Goal: Complete application form: Complete application form

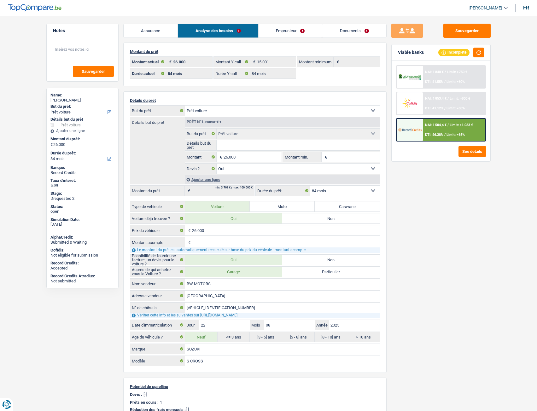
select select "car"
select select "84"
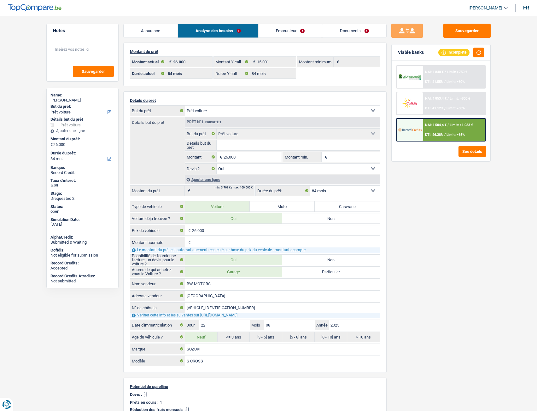
select select "car"
select select "yes"
select select "84"
select select "32"
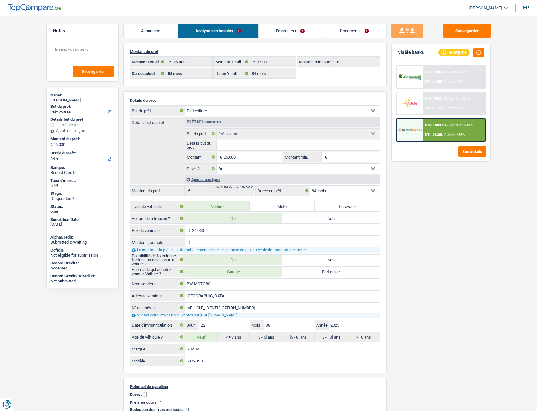
select select "divorced"
click at [229, 33] on link "Emprunteur" at bounding box center [236, 31] width 64 height 14
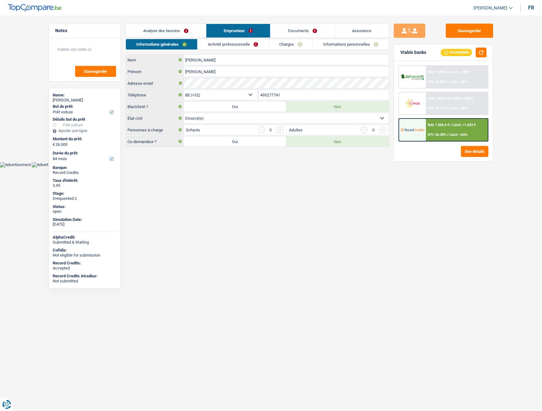
click at [288, 32] on link "Documents" at bounding box center [302, 31] width 64 height 14
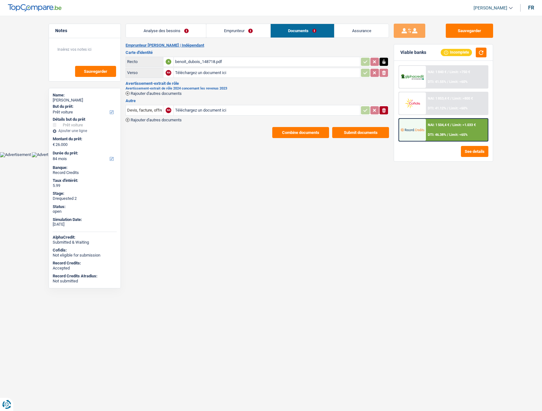
click at [231, 32] on link "Emprunteur" at bounding box center [238, 31] width 64 height 14
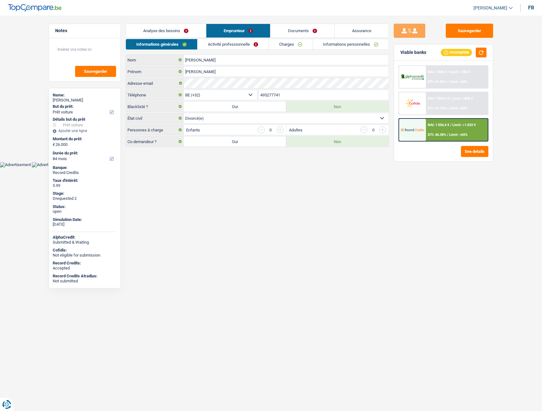
click at [230, 42] on link "Activité professionnelle" at bounding box center [232, 44] width 71 height 10
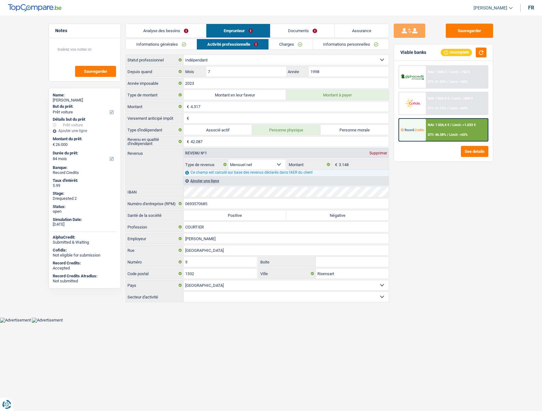
click at [292, 46] on link "Charges" at bounding box center [291, 44] width 44 height 10
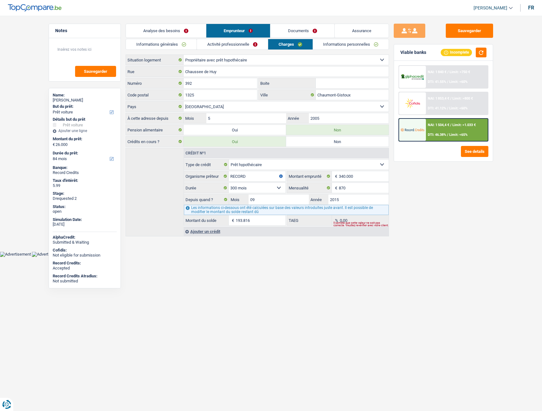
click at [322, 48] on link "Informations personnelles" at bounding box center [351, 44] width 76 height 10
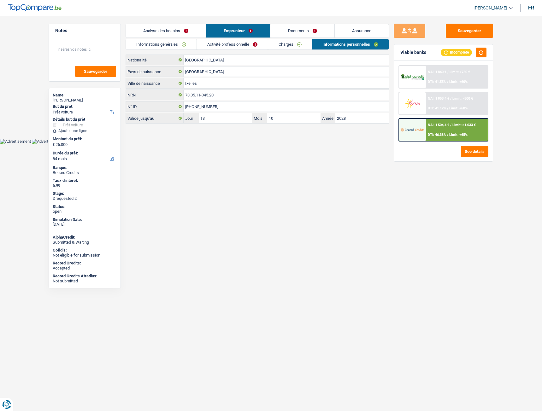
click at [250, 47] on link "Activité professionnelle" at bounding box center [232, 44] width 71 height 10
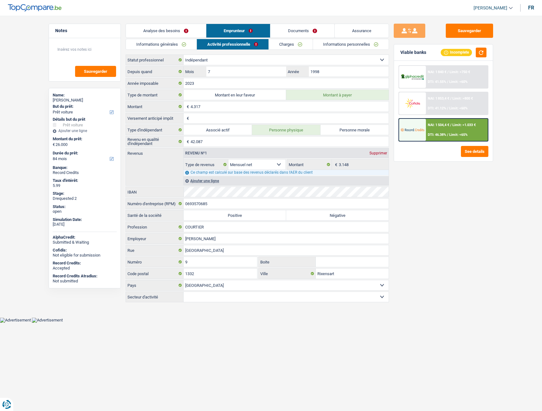
click at [272, 42] on link "Charges" at bounding box center [291, 44] width 44 height 10
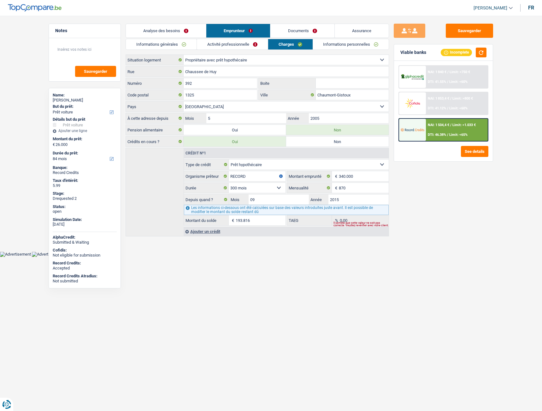
click at [234, 43] on link "Activité professionnelle" at bounding box center [232, 44] width 71 height 10
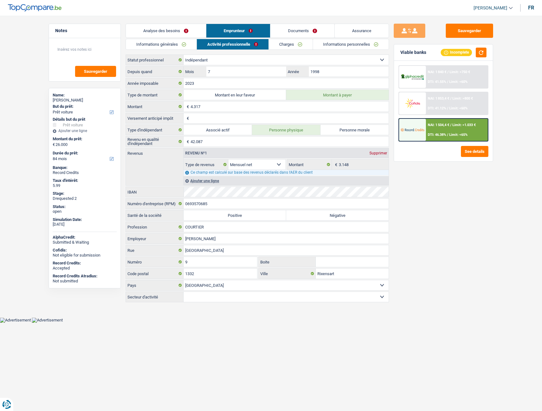
click at [177, 42] on link "Informations générales" at bounding box center [161, 44] width 71 height 10
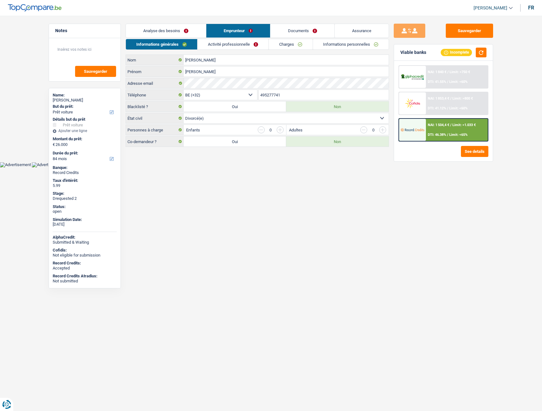
click at [179, 27] on link "Analyse des besoins" at bounding box center [166, 31] width 80 height 14
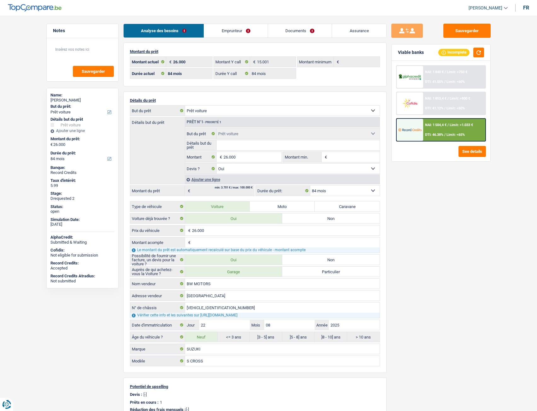
click at [223, 32] on link "Emprunteur" at bounding box center [236, 31] width 64 height 14
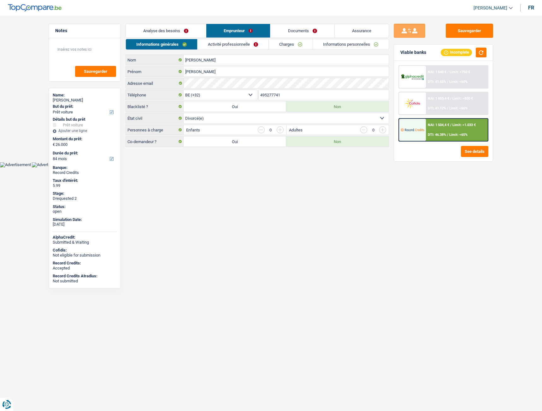
click at [250, 47] on link "Activité professionnelle" at bounding box center [232, 44] width 71 height 10
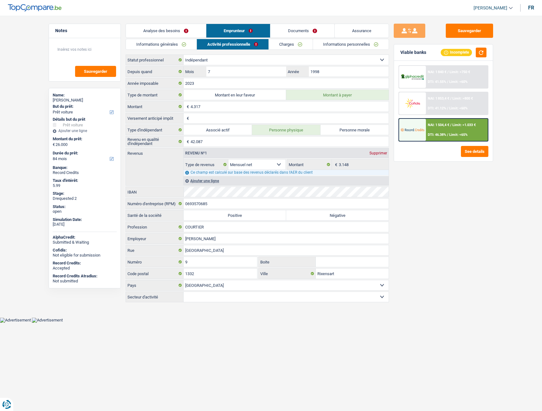
click at [300, 36] on link "Documents" at bounding box center [302, 31] width 64 height 14
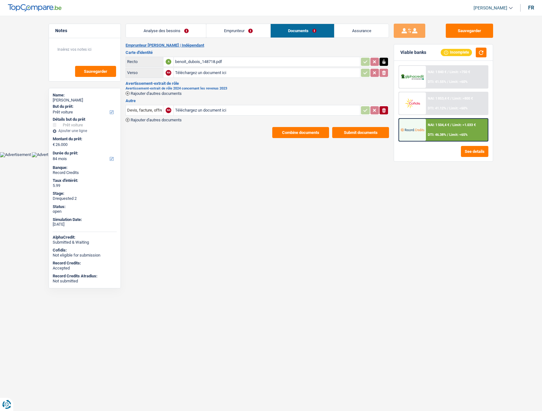
click at [198, 60] on div "benoit_dubois_148718.pdf" at bounding box center [267, 61] width 184 height 9
click at [194, 112] on input "Téléchargez un document ici" at bounding box center [267, 110] width 184 height 9
click at [221, 31] on link "Emprunteur" at bounding box center [238, 31] width 64 height 14
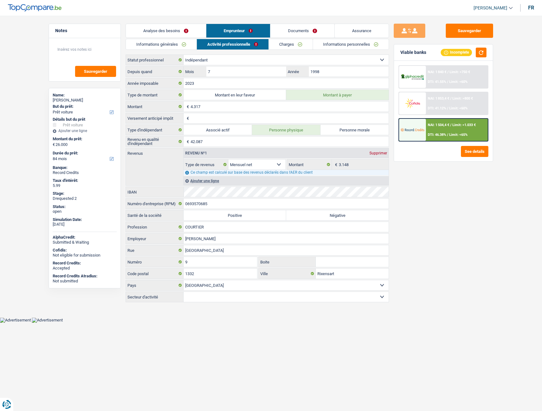
click at [168, 30] on link "Analyse des besoins" at bounding box center [166, 31] width 80 height 14
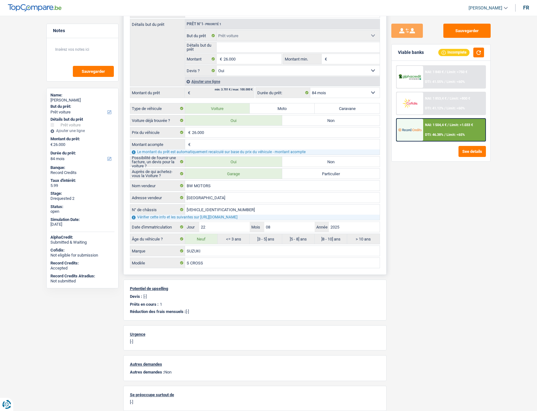
scroll to position [98, 0]
drag, startPoint x: 241, startPoint y: 124, endPoint x: 456, endPoint y: 199, distance: 227.5
click at [456, 199] on div "Sauvegarder Viable banks Incomplete NAI: 1 840 € / Limit: >750 € DTI: 41.55% / …" at bounding box center [441, 212] width 109 height 376
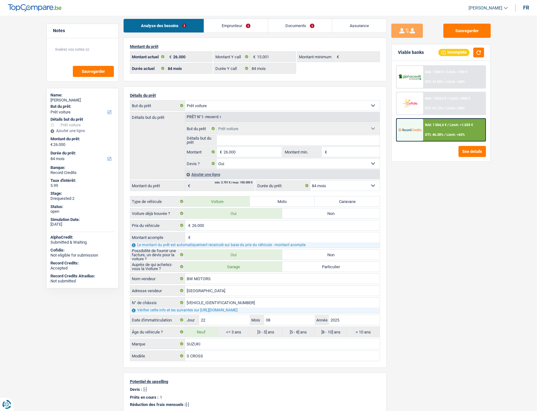
scroll to position [0, 0]
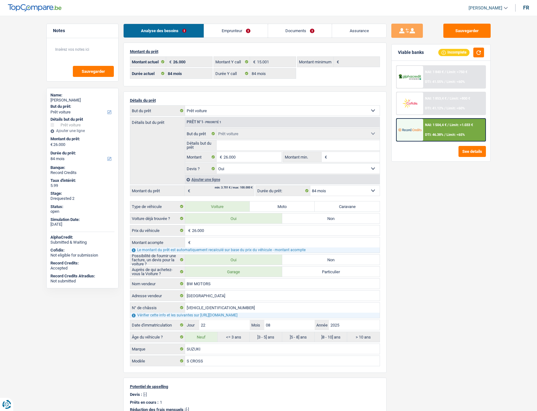
click at [298, 34] on link "Documents" at bounding box center [300, 31] width 64 height 14
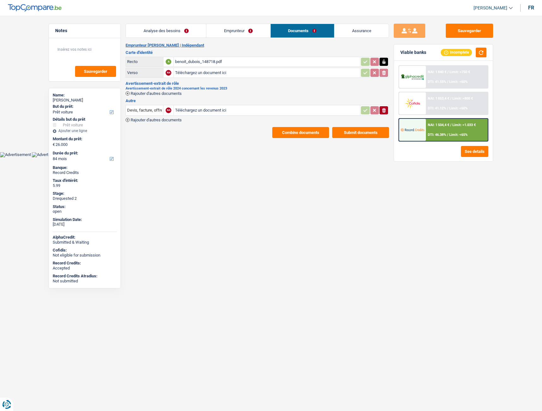
click at [242, 29] on link "Emprunteur" at bounding box center [238, 31] width 64 height 14
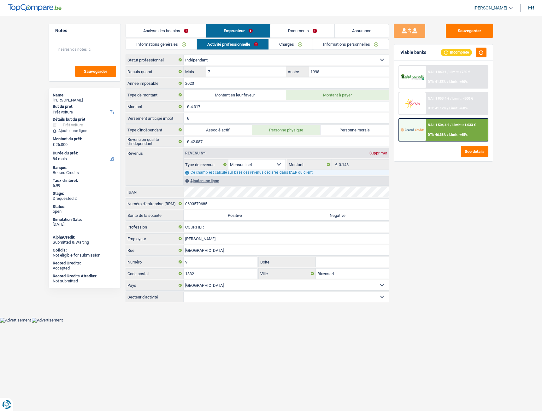
click at [182, 36] on link "Analyse des besoins" at bounding box center [166, 31] width 80 height 14
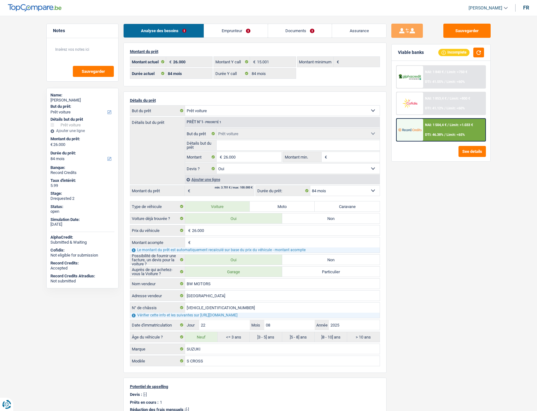
click at [238, 30] on link "Emprunteur" at bounding box center [236, 31] width 64 height 14
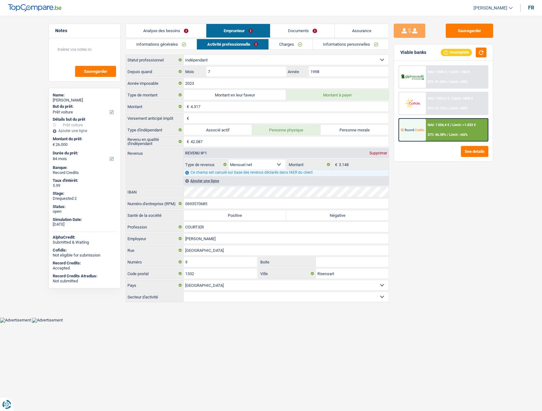
click at [309, 32] on link "Documents" at bounding box center [302, 31] width 64 height 14
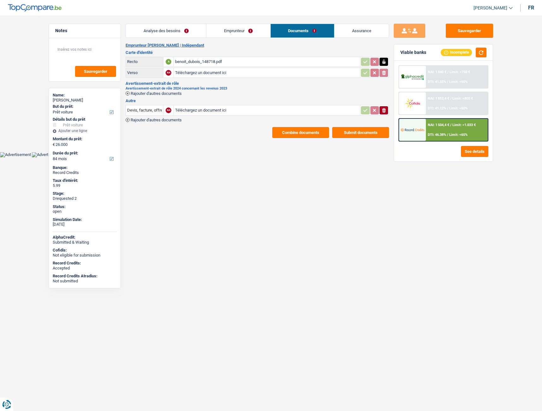
click at [353, 33] on link "Assurance" at bounding box center [361, 31] width 54 height 14
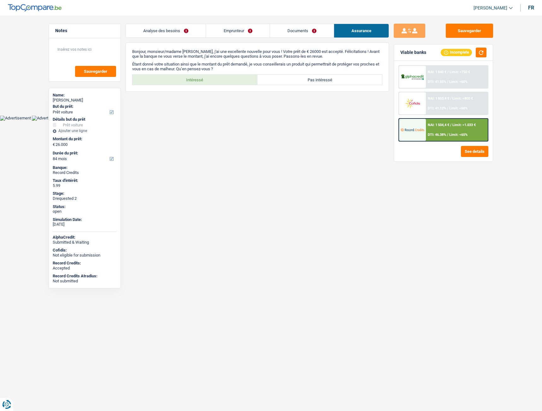
click at [292, 39] on div "Analyse des besoins Emprunteur Documents Assurance Montant du prêt 26.000 € Mon…" at bounding box center [257, 58] width 263 height 68
click at [233, 29] on link "Emprunteur" at bounding box center [237, 31] width 63 height 14
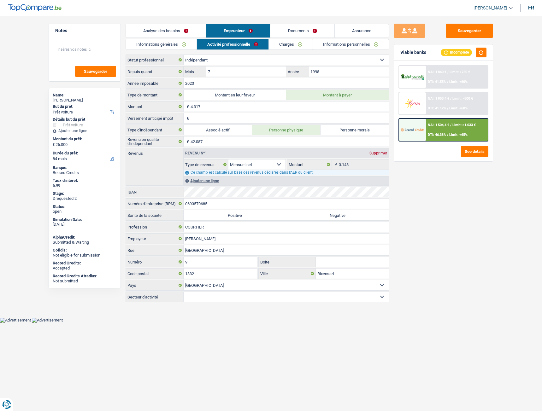
click at [164, 32] on link "Analyse des besoins" at bounding box center [166, 31] width 80 height 14
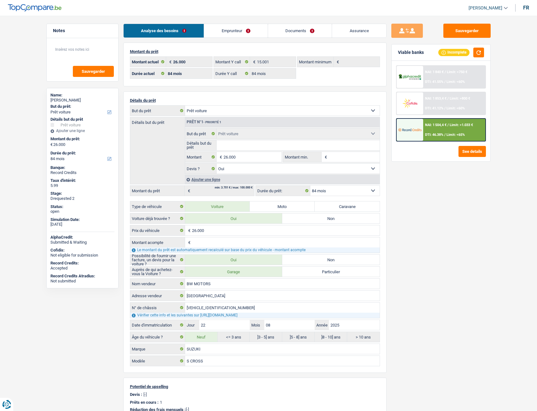
click at [233, 27] on link "Emprunteur" at bounding box center [236, 31] width 64 height 14
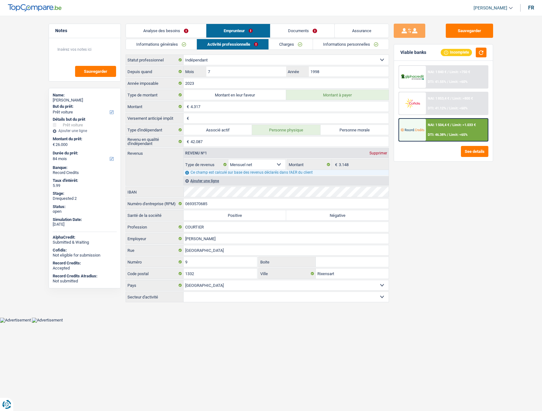
click at [292, 29] on link "Documents" at bounding box center [302, 31] width 64 height 14
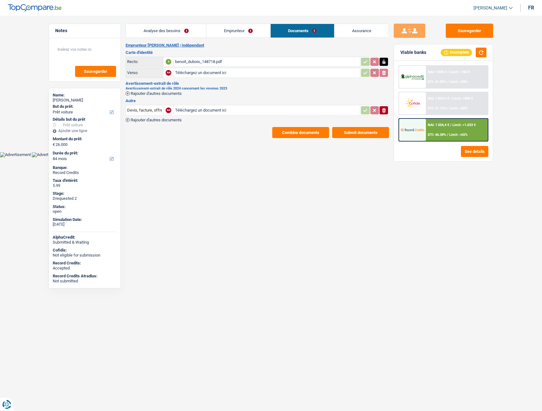
click at [258, 27] on link "Emprunteur" at bounding box center [238, 31] width 64 height 14
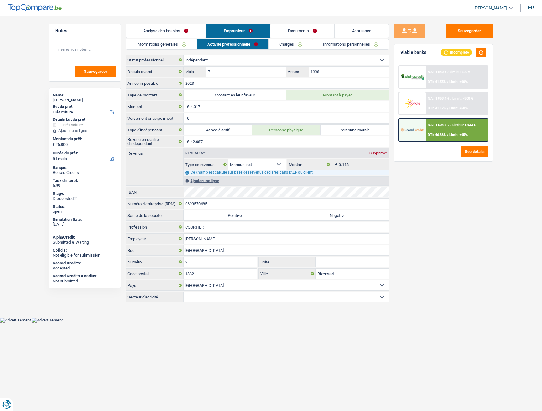
click at [283, 43] on link "Charges" at bounding box center [291, 44] width 44 height 10
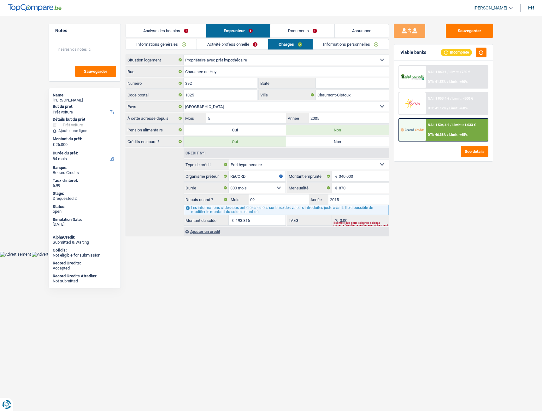
click at [171, 43] on link "Informations générales" at bounding box center [161, 44] width 71 height 10
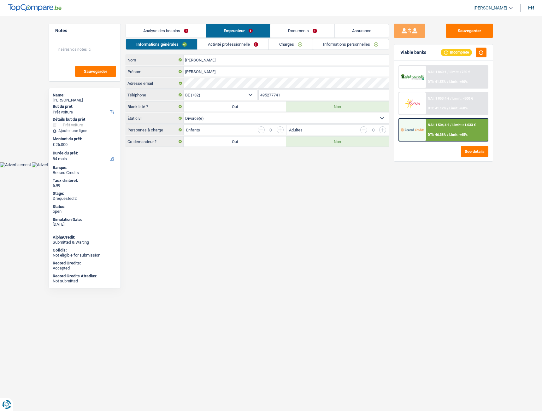
click at [241, 41] on link "Activité professionnelle" at bounding box center [232, 44] width 71 height 10
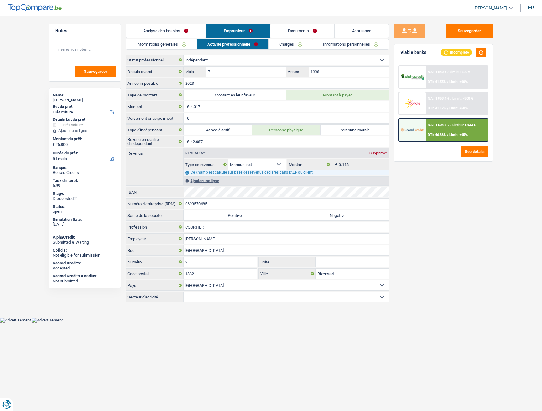
click at [350, 42] on link "Informations personnelles" at bounding box center [351, 44] width 76 height 10
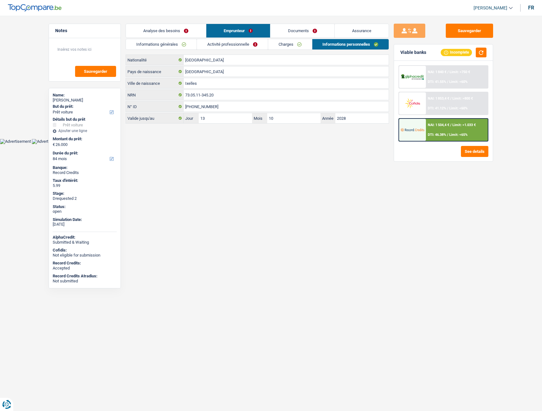
click at [350, 42] on link "Informations personnelles" at bounding box center [350, 44] width 77 height 10
click at [318, 44] on link "Informations personnelles" at bounding box center [350, 44] width 77 height 10
click at [306, 33] on link "Documents" at bounding box center [302, 31] width 64 height 14
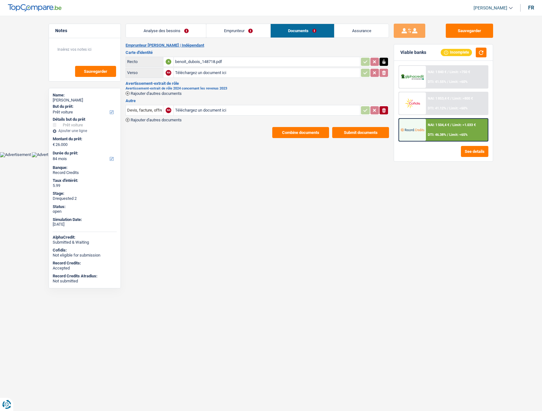
click at [349, 32] on link "Assurance" at bounding box center [361, 31] width 54 height 14
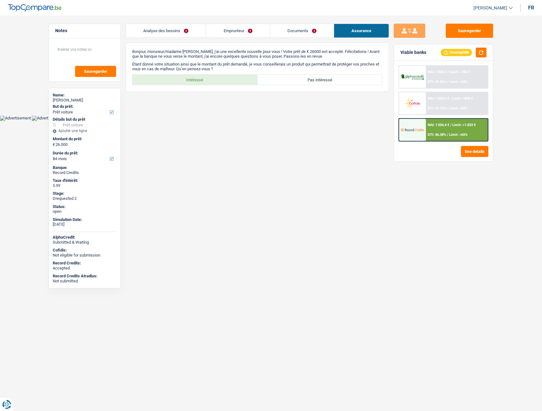
click at [254, 35] on link "Emprunteur" at bounding box center [237, 31] width 63 height 14
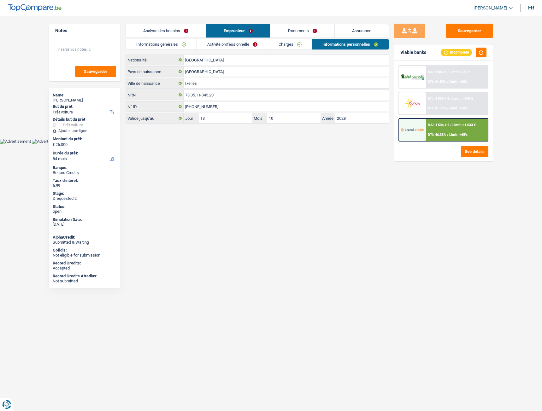
click at [151, 32] on link "Analyse des besoins" at bounding box center [166, 31] width 80 height 14
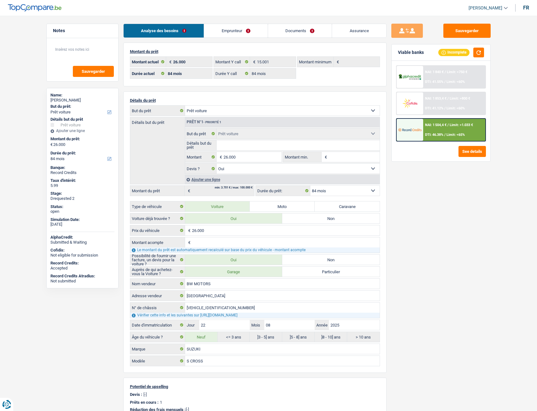
click at [221, 30] on link "Emprunteur" at bounding box center [236, 31] width 64 height 14
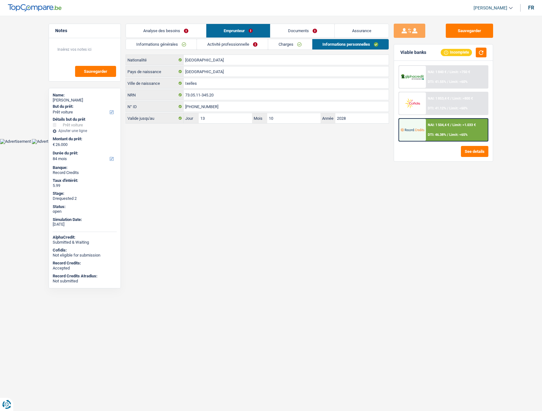
click at [177, 34] on link "Analyse des besoins" at bounding box center [166, 31] width 80 height 14
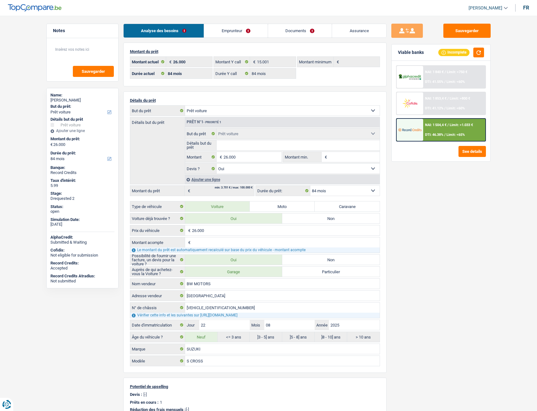
click at [245, 30] on link "Emprunteur" at bounding box center [236, 31] width 64 height 14
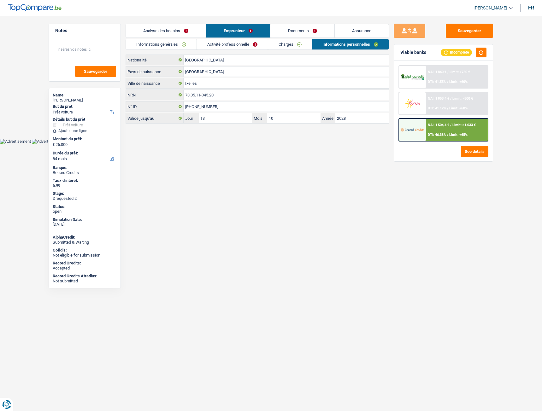
click at [240, 44] on link "Activité professionnelle" at bounding box center [232, 44] width 71 height 10
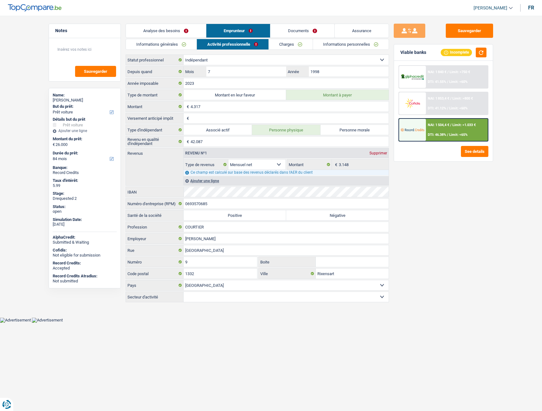
click at [189, 43] on link "Informations générales" at bounding box center [161, 44] width 71 height 10
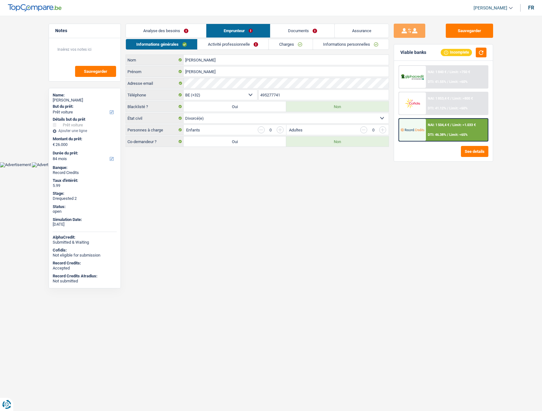
click at [239, 42] on link "Activité professionnelle" at bounding box center [232, 44] width 71 height 10
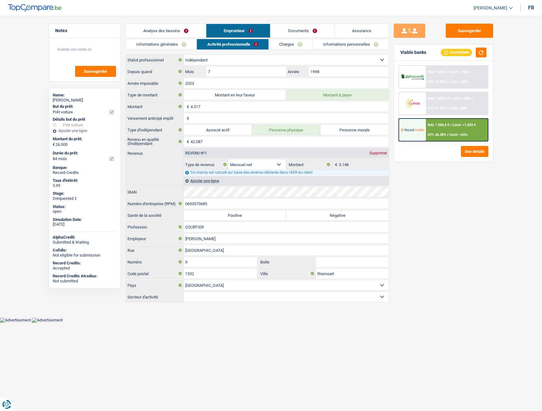
click at [288, 45] on link "Charges" at bounding box center [291, 44] width 44 height 10
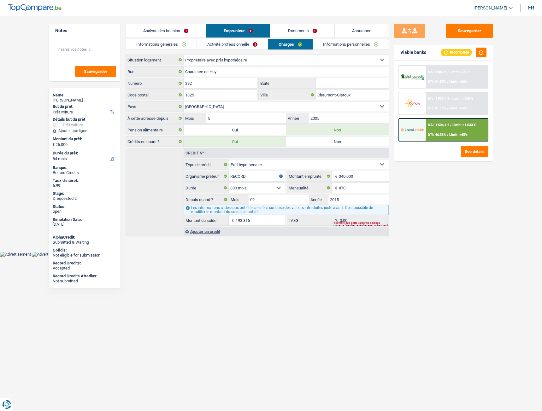
click at [339, 45] on link "Informations personnelles" at bounding box center [351, 44] width 76 height 10
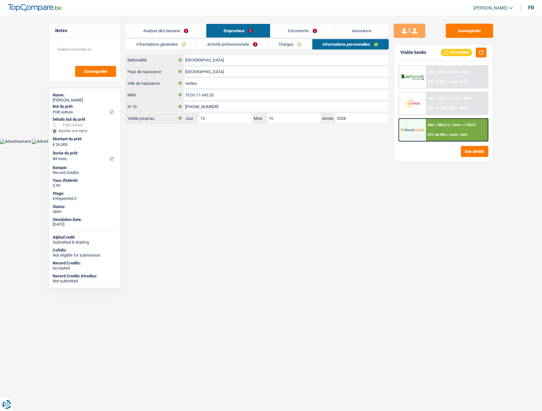
click at [314, 30] on link "Documents" at bounding box center [302, 31] width 64 height 14
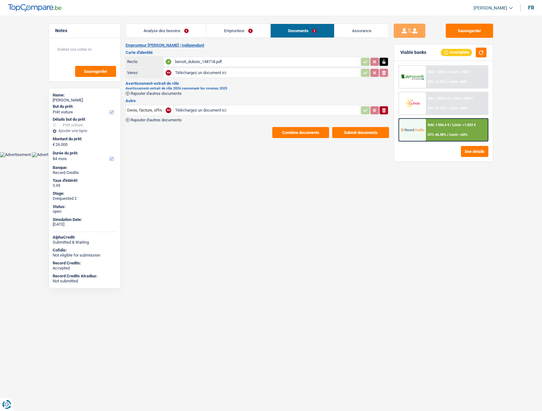
click at [351, 29] on link "Assurance" at bounding box center [361, 31] width 54 height 14
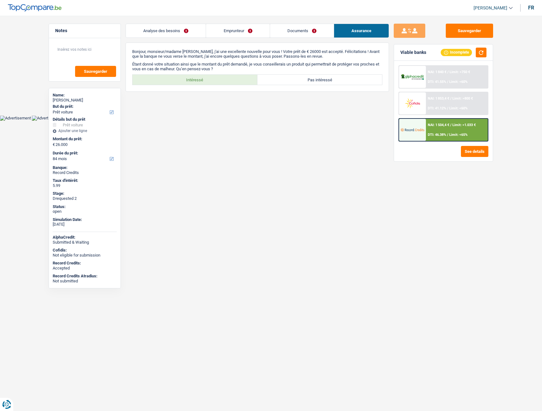
click at [248, 31] on link "Emprunteur" at bounding box center [237, 31] width 63 height 14
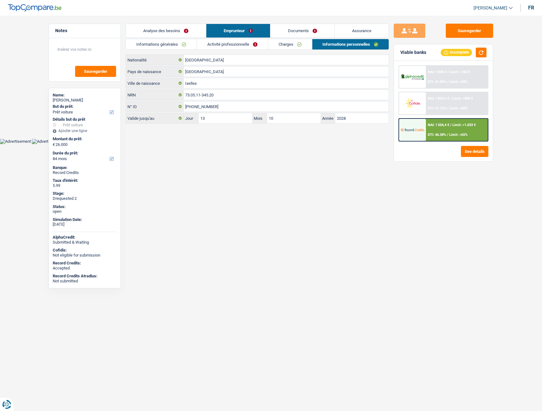
click at [220, 45] on link "Activité professionnelle" at bounding box center [232, 44] width 71 height 10
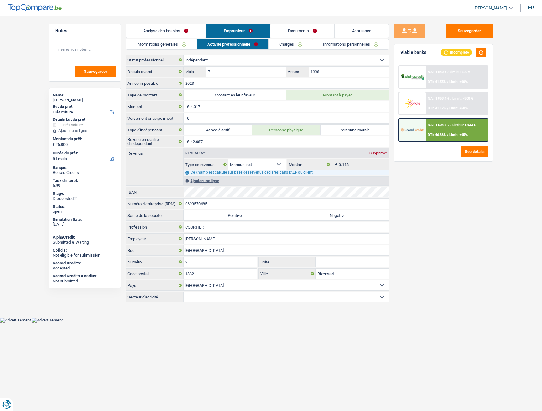
click at [158, 30] on link "Analyse des besoins" at bounding box center [166, 31] width 80 height 14
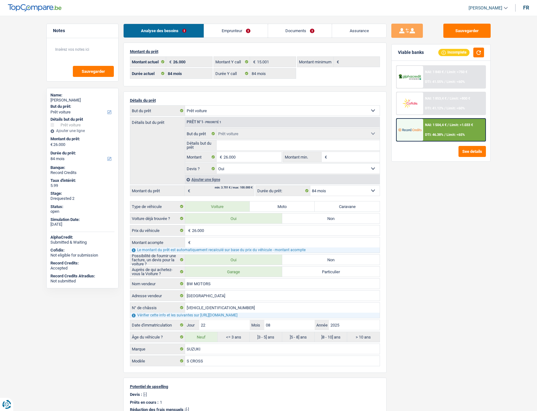
click at [253, 35] on link "Emprunteur" at bounding box center [236, 31] width 64 height 14
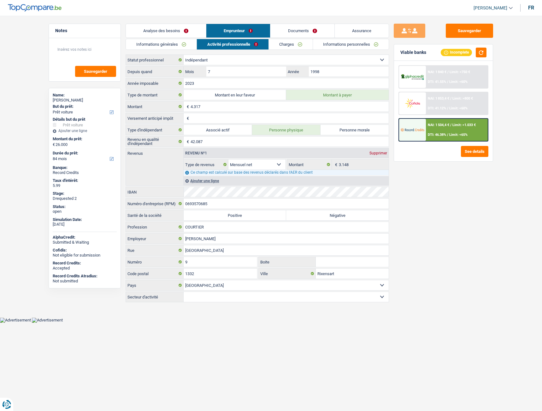
click at [298, 30] on link "Documents" at bounding box center [302, 31] width 64 height 14
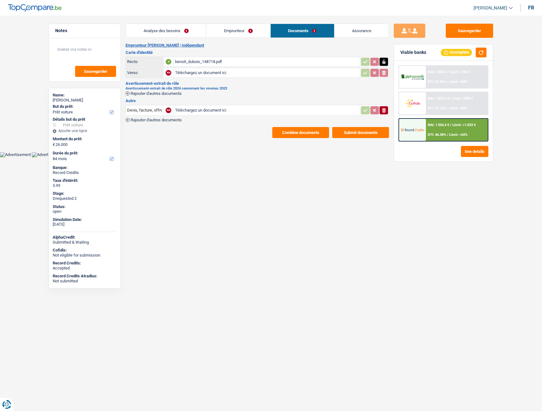
click at [335, 31] on link "Assurance" at bounding box center [361, 31] width 54 height 14
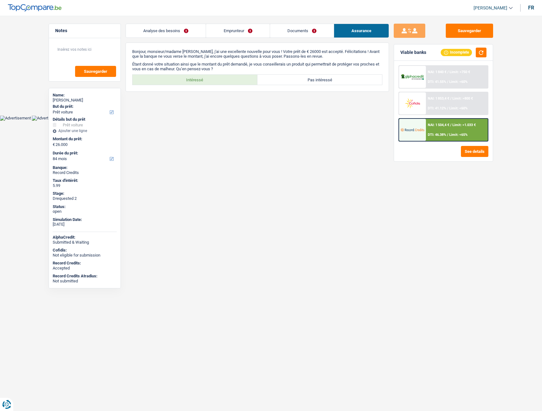
click at [272, 26] on link "Documents" at bounding box center [302, 31] width 64 height 14
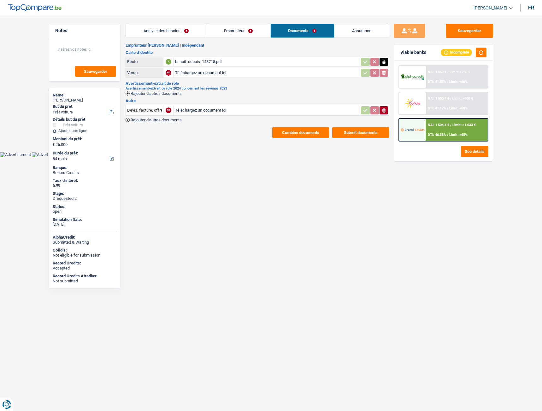
click at [257, 28] on link "Emprunteur" at bounding box center [238, 31] width 64 height 14
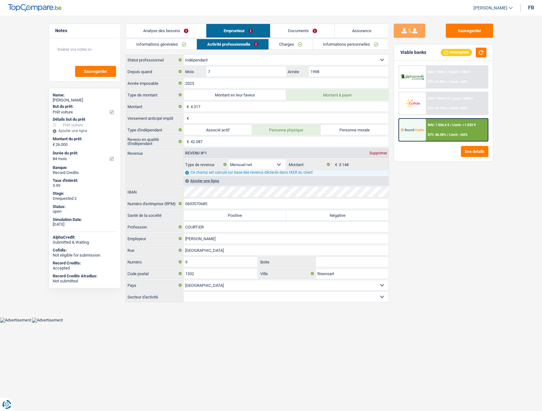
click at [292, 46] on link "Charges" at bounding box center [291, 44] width 44 height 10
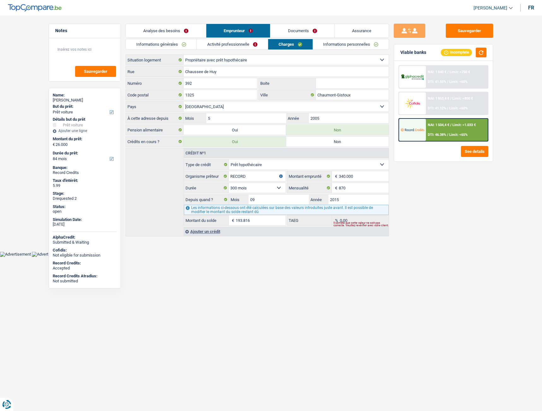
click at [330, 50] on div "Informations générales Activité professionnelle Charges Informations personnell…" at bounding box center [257, 138] width 263 height 198
click at [335, 43] on link "Informations personnelles" at bounding box center [351, 44] width 76 height 10
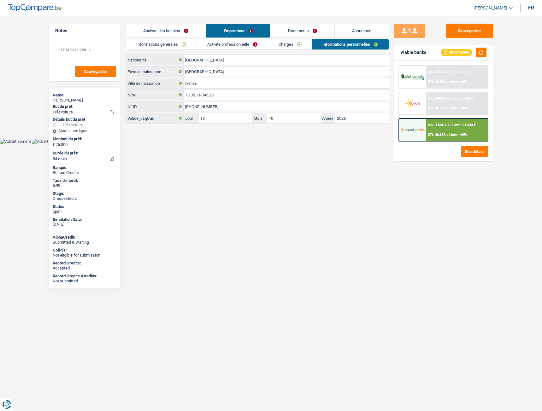
click at [228, 46] on link "Activité professionnelle" at bounding box center [232, 44] width 71 height 10
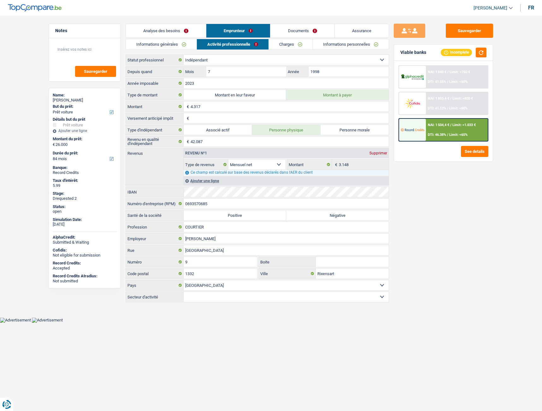
click at [173, 32] on link "Analyse des besoins" at bounding box center [166, 31] width 80 height 14
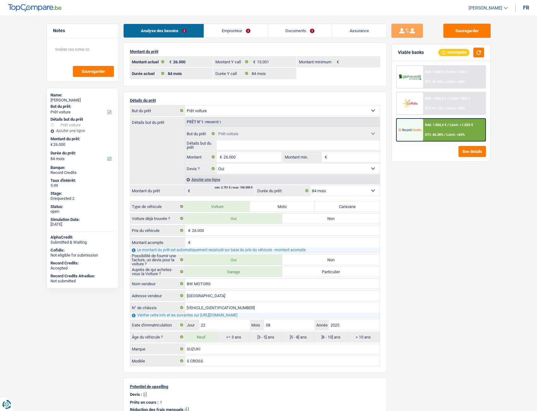
select select "car"
select select "84"
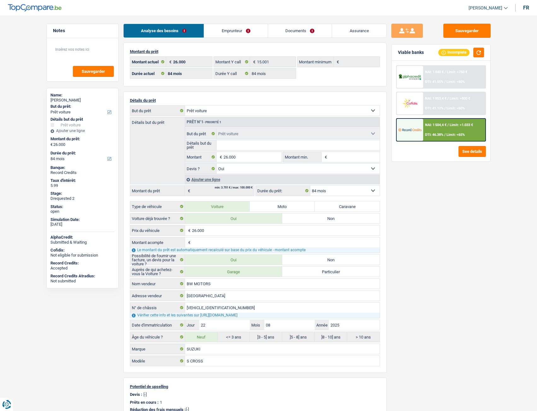
select select "car"
select select "yes"
select select "84"
click at [292, 27] on link "Documents" at bounding box center [300, 31] width 64 height 14
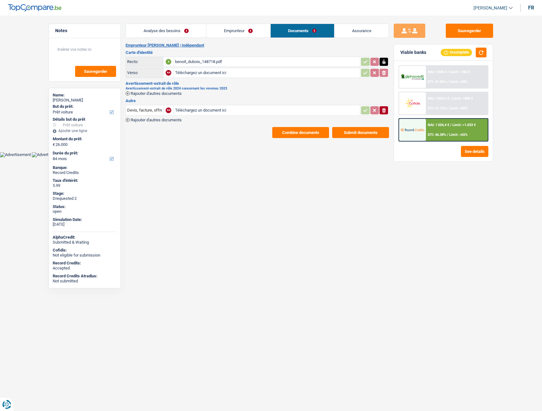
click at [236, 27] on link "Emprunteur" at bounding box center [238, 31] width 64 height 14
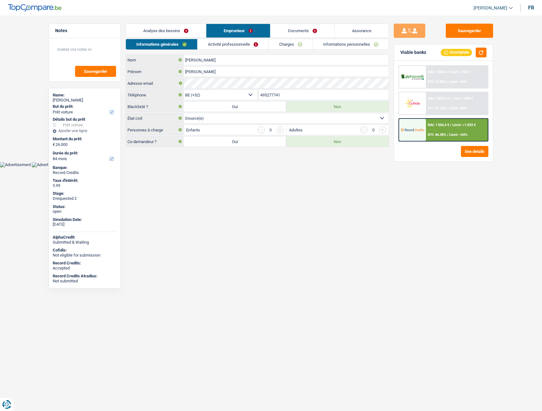
click at [182, 28] on link "Analyse des besoins" at bounding box center [166, 31] width 80 height 14
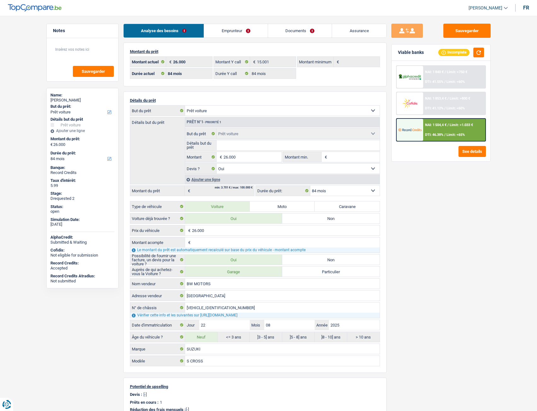
click at [271, 33] on link "Documents" at bounding box center [300, 31] width 64 height 14
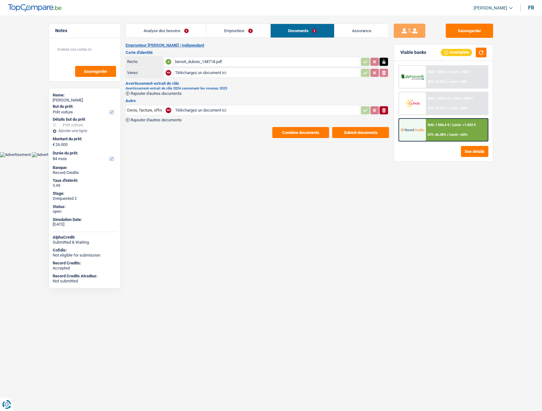
click at [378, 32] on link "Assurance" at bounding box center [361, 31] width 54 height 14
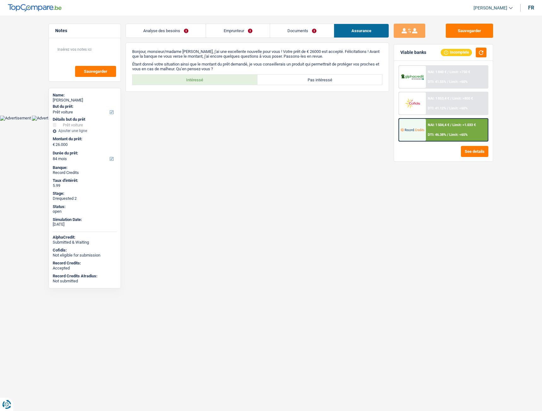
click at [252, 37] on link "Emprunteur" at bounding box center [237, 31] width 63 height 14
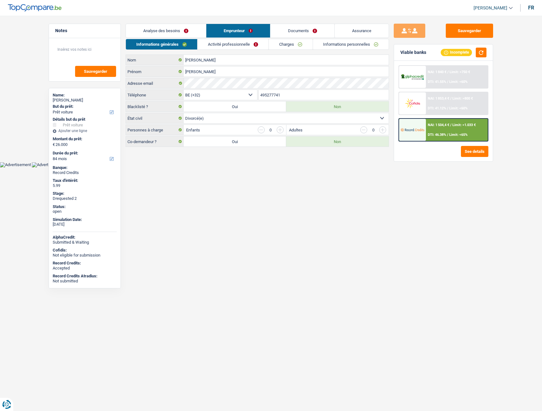
click at [250, 43] on link "Activité professionnelle" at bounding box center [232, 44] width 71 height 10
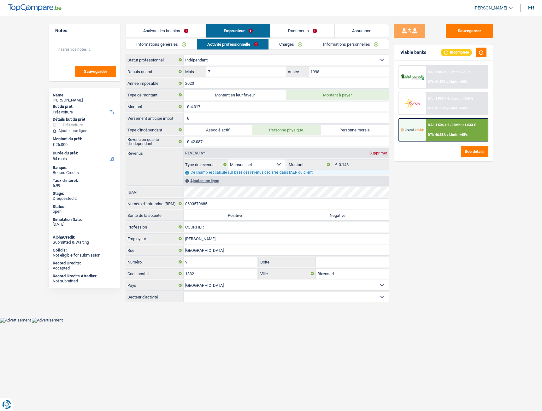
click at [156, 37] on link "Analyse des besoins" at bounding box center [166, 31] width 80 height 14
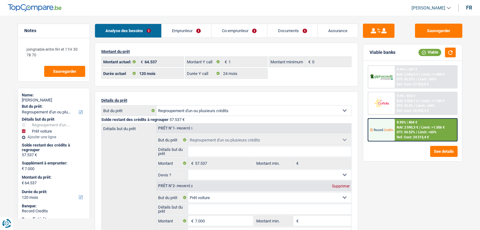
select select "refinancing"
select select "car"
select select "120"
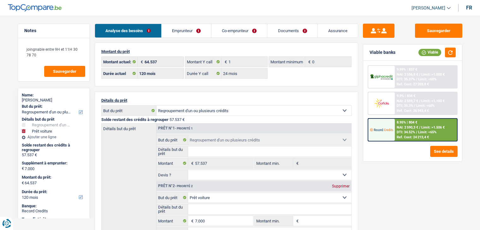
select select "24"
select select "refinancing"
select select "car"
select select "false"
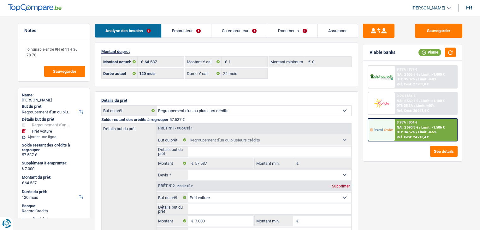
select select "120"
select select "32"
select select "widowed"
click at [184, 33] on link "Emprunteur" at bounding box center [187, 31] width 50 height 14
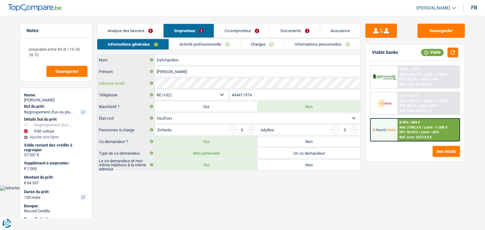
click at [146, 76] on div "Delchambre Nom Jacqueline Prénom Adresse email BE (+32) LU (+352) Sélectionner …" at bounding box center [228, 113] width 263 height 116
click at [185, 45] on link "Activité professionnelle" at bounding box center [204, 44] width 71 height 10
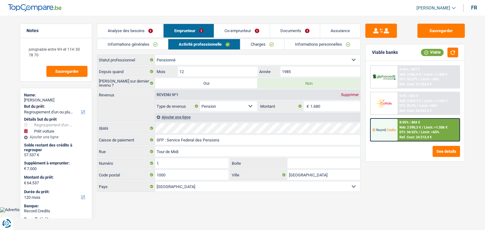
click at [244, 45] on link "Charges" at bounding box center [262, 44] width 44 height 10
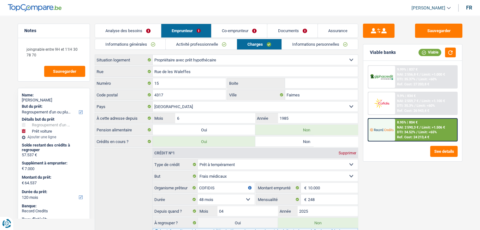
click at [257, 27] on link "Co-emprunteur" at bounding box center [239, 31] width 56 height 14
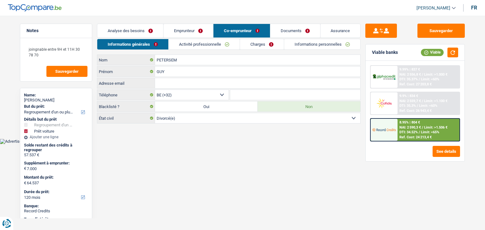
click at [291, 31] on link "Documents" at bounding box center [295, 31] width 50 height 14
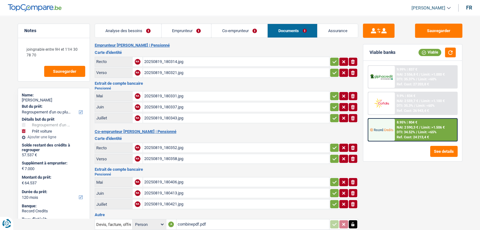
click at [180, 31] on link "Emprunteur" at bounding box center [187, 31] width 50 height 14
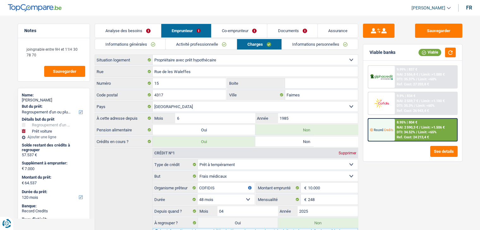
click at [136, 27] on link "Analyse des besoins" at bounding box center [128, 31] width 66 height 14
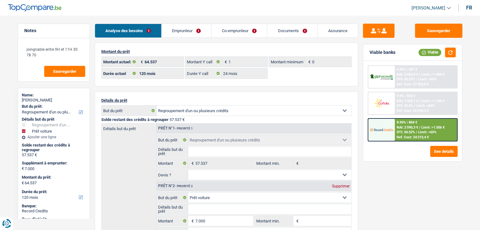
drag, startPoint x: 204, startPoint y: 39, endPoint x: 194, endPoint y: 35, distance: 11.4
click at [194, 35] on div "Analyse des besoins Emprunteur Co-emprunteur Documents Assurance Montant du prê…" at bounding box center [226, 228] width 263 height 409
click at [194, 35] on link "Emprunteur" at bounding box center [187, 31] width 50 height 14
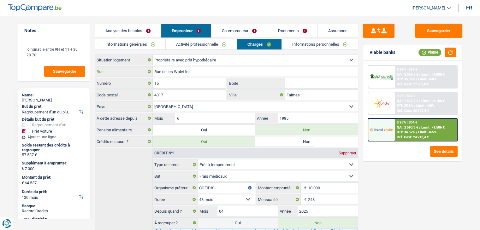
drag, startPoint x: 192, startPoint y: 73, endPoint x: 132, endPoint y: 59, distance: 61.7
click at [132, 59] on div "Locataire Propriétaire avec prêt hypothécaire Propriétaire sans prêt hypothécai…" at bounding box center [226, 232] width 263 height 355
drag, startPoint x: 192, startPoint y: 81, endPoint x: 145, endPoint y: 80, distance: 47.0
click at [145, 80] on div "15 Numéro" at bounding box center [160, 83] width 131 height 10
click at [141, 29] on link "Analyse des besoins" at bounding box center [128, 31] width 66 height 14
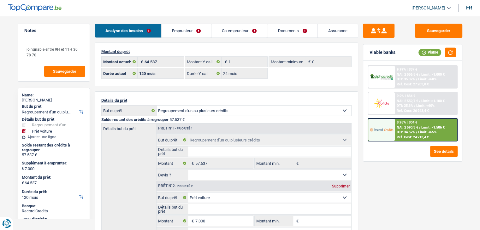
drag, startPoint x: 204, startPoint y: 42, endPoint x: 196, endPoint y: 33, distance: 12.3
click at [196, 33] on link "Emprunteur" at bounding box center [187, 31] width 50 height 14
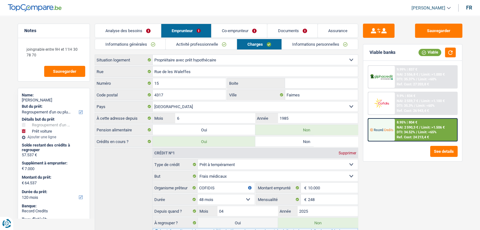
click at [188, 43] on link "Activité professionnelle" at bounding box center [201, 44] width 71 height 10
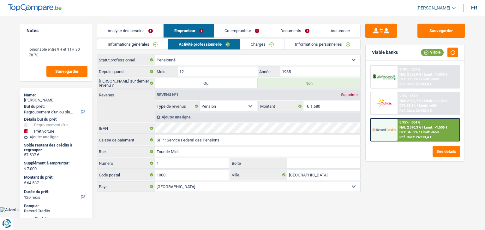
click at [146, 46] on link "Informations générales" at bounding box center [132, 44] width 71 height 10
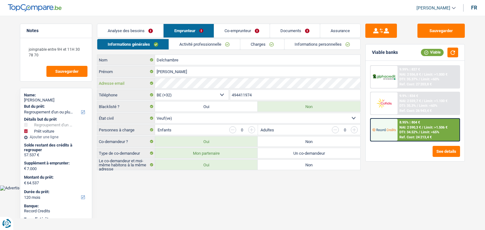
click at [140, 76] on div "Delchambre Nom Jacqueline Prénom Adresse email BE (+32) LU (+352) Sélectionner …" at bounding box center [228, 113] width 263 height 116
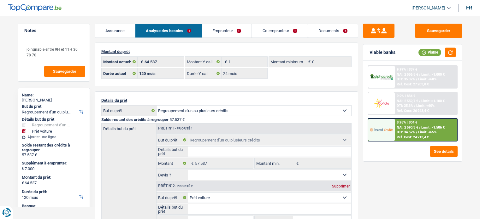
select select "refinancing"
select select "car"
select select "120"
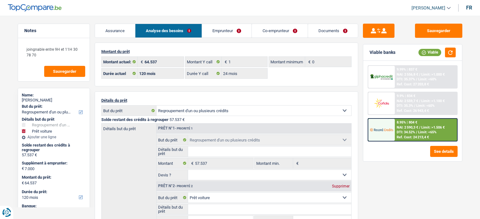
select select "24"
select select "refinancing"
select select "car"
select select "false"
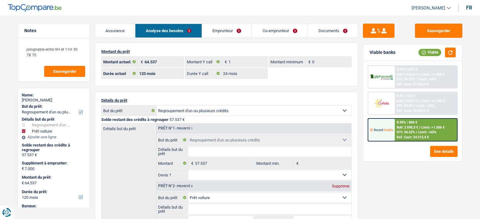
select select "120"
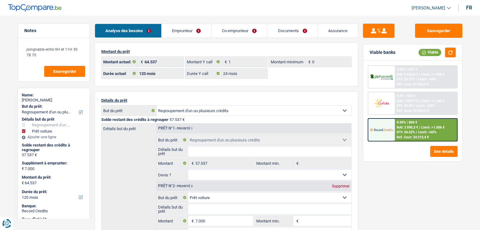
click at [174, 28] on link "Emprunteur" at bounding box center [187, 31] width 50 height 14
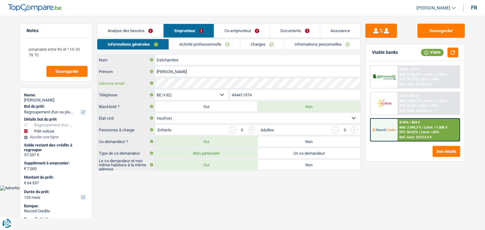
click at [128, 80] on div "Adresse email" at bounding box center [228, 83] width 263 height 10
drag, startPoint x: 183, startPoint y: 63, endPoint x: 135, endPoint y: 55, distance: 48.3
click at [135, 55] on div "Delchambre Nom" at bounding box center [228, 60] width 263 height 11
drag, startPoint x: 182, startPoint y: 72, endPoint x: 140, endPoint y: 68, distance: 41.8
click at [140, 68] on div "Jacqueline Prénom" at bounding box center [228, 72] width 263 height 10
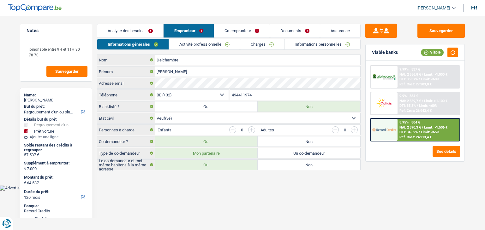
click at [136, 29] on link "Analyse des besoins" at bounding box center [130, 31] width 66 height 14
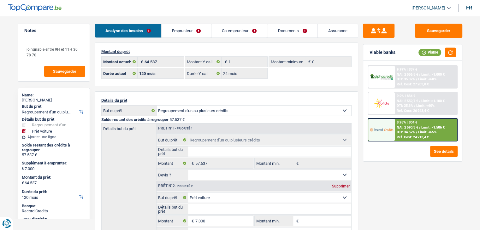
click at [178, 29] on link "Emprunteur" at bounding box center [187, 31] width 50 height 14
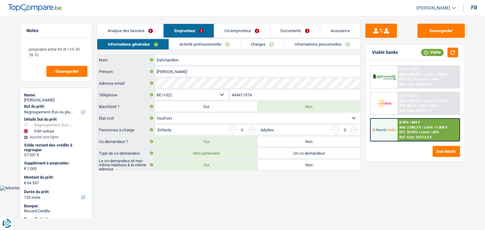
click at [239, 29] on link "Co-emprunteur" at bounding box center [242, 31] width 56 height 14
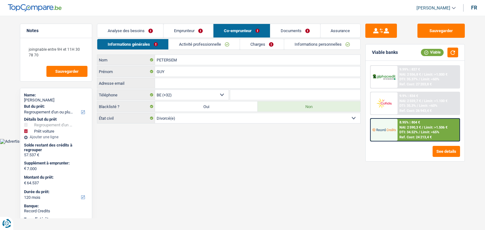
click at [195, 29] on link "Emprunteur" at bounding box center [188, 31] width 50 height 14
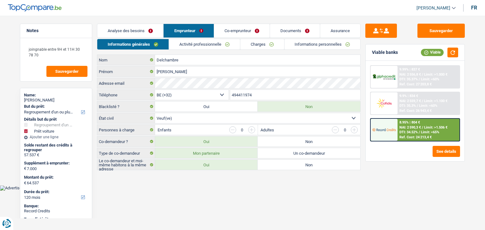
click at [197, 47] on link "Activité professionnelle" at bounding box center [204, 44] width 71 height 10
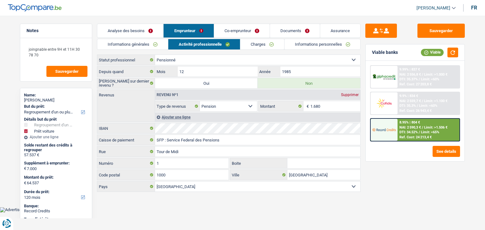
click at [271, 48] on link "Charges" at bounding box center [262, 44] width 44 height 10
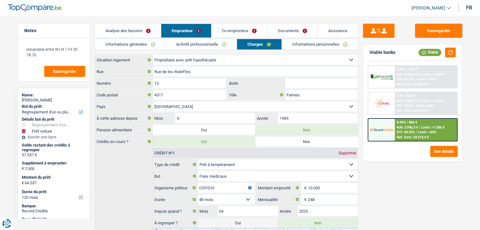
click at [309, 48] on link "Informations personnelles" at bounding box center [320, 44] width 76 height 10
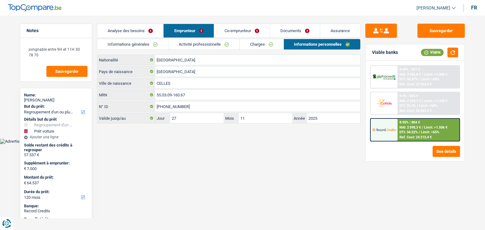
click at [276, 43] on link "Charges" at bounding box center [261, 44] width 44 height 10
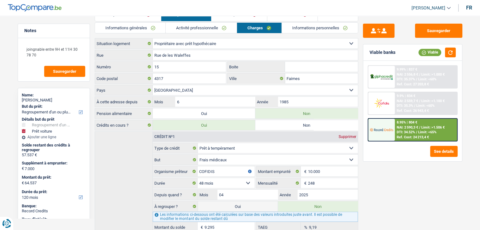
scroll to position [16, 0]
drag, startPoint x: 240, startPoint y: 107, endPoint x: 213, endPoint y: 24, distance: 87.3
click at [213, 24] on link "Activité professionnelle" at bounding box center [201, 28] width 71 height 10
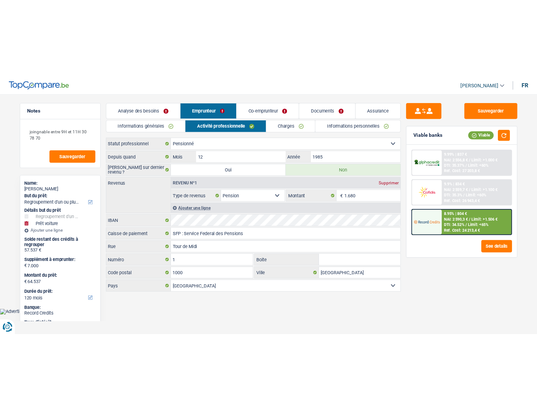
scroll to position [0, 0]
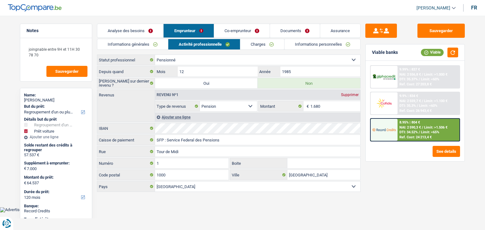
click at [146, 39] on link "Informations générales" at bounding box center [132, 44] width 71 height 10
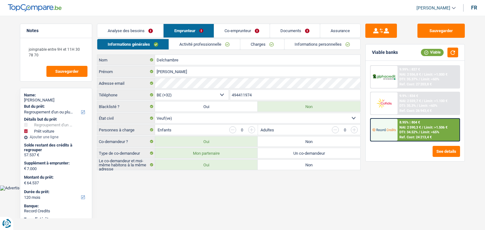
drag, startPoint x: 259, startPoint y: 92, endPoint x: 208, endPoint y: 91, distance: 51.1
click at [208, 91] on div "BE (+32) LU (+352) Sélectionner une option Téléphone 494411974 Téléphone" at bounding box center [228, 96] width 263 height 12
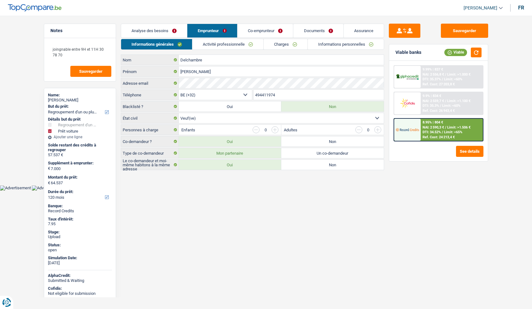
click at [303, 191] on html "Vous avez le contrôle de vos données Nous utilisons des cookies, tout comme nos…" at bounding box center [266, 95] width 532 height 191
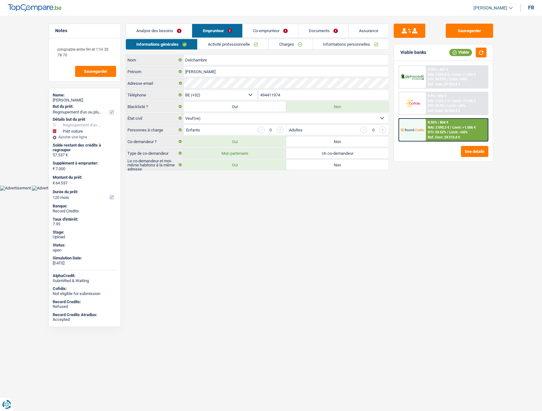
click at [40, 5] on img at bounding box center [35, 8] width 54 height 8
click at [158, 30] on link "Analyse des besoins" at bounding box center [159, 31] width 66 height 14
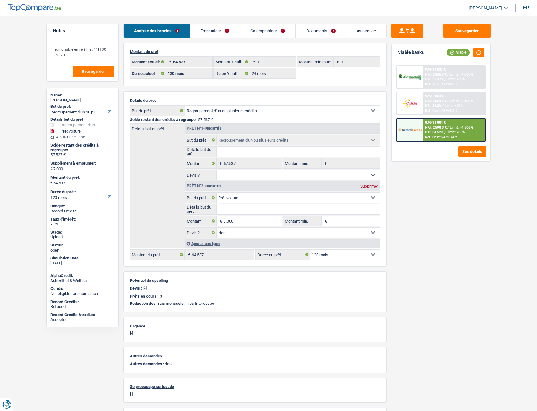
select select "refinancing"
select select "car"
select select "120"
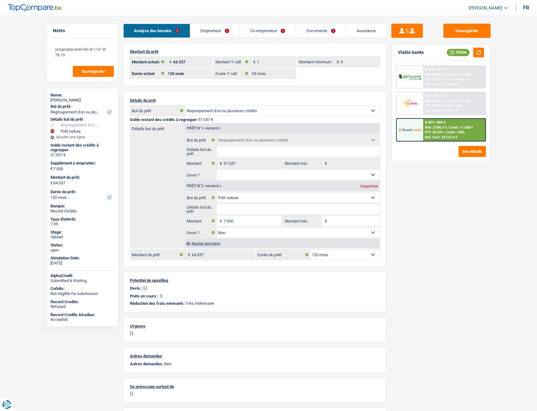
select select "24"
select select "refinancing"
select select "car"
select select "false"
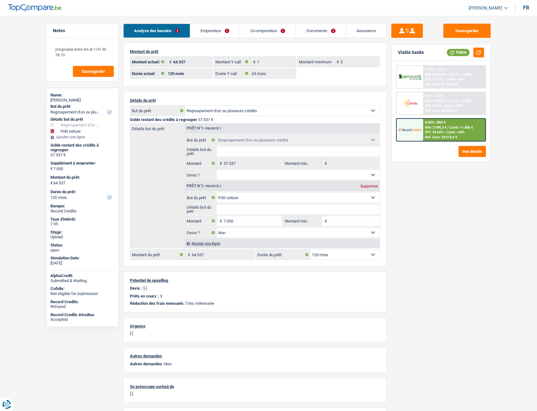
select select "120"
click at [203, 33] on link "Emprunteur" at bounding box center [215, 31] width 50 height 14
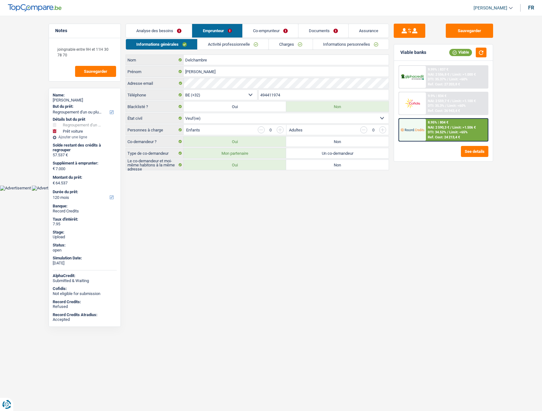
click at [266, 32] on link "Co-emprunteur" at bounding box center [271, 31] width 56 height 14
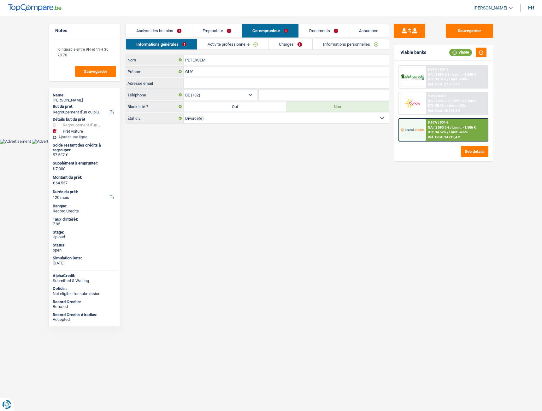
click at [306, 33] on link "Documents" at bounding box center [324, 31] width 50 height 14
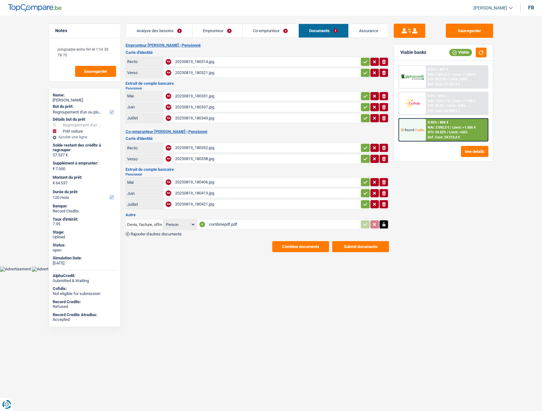
click at [248, 32] on link "Co-emprunteur" at bounding box center [271, 31] width 56 height 14
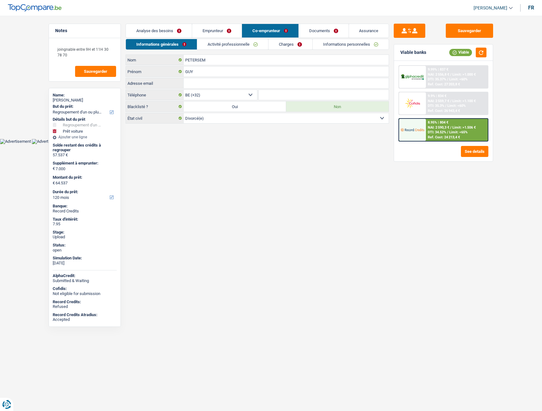
click at [210, 22] on main "Notes joingnable entre 9H et 11H 30 78 70 Sauvegarder Name: Jacqueline Delchamb…" at bounding box center [271, 73] width 542 height 129
click at [215, 26] on link "Emprunteur" at bounding box center [217, 31] width 50 height 14
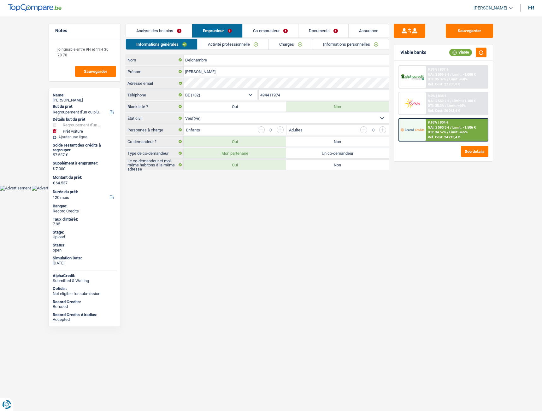
click at [182, 31] on link "Analyse des besoins" at bounding box center [159, 31] width 66 height 14
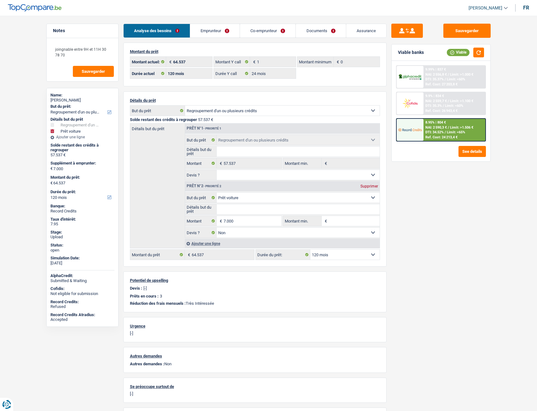
click at [261, 25] on link "Co-emprunteur" at bounding box center [268, 31] width 56 height 14
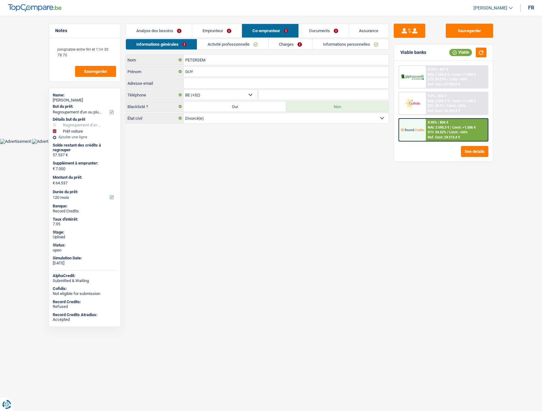
click at [305, 46] on link "Charges" at bounding box center [290, 44] width 44 height 10
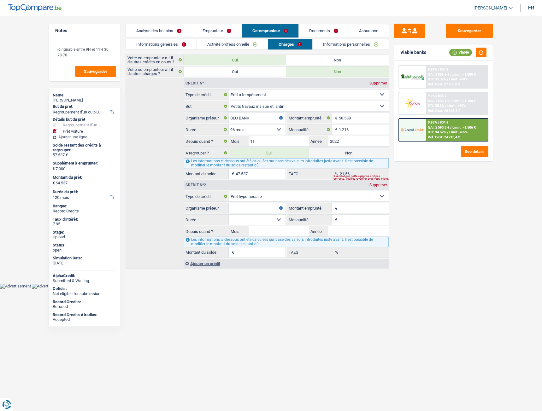
click at [315, 37] on link "Documents" at bounding box center [324, 31] width 50 height 14
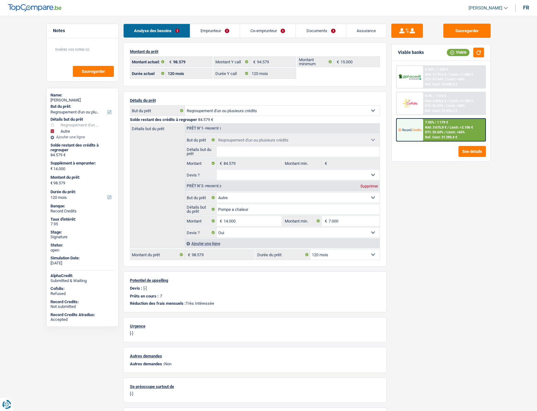
select select "refinancing"
select select "other"
select select "120"
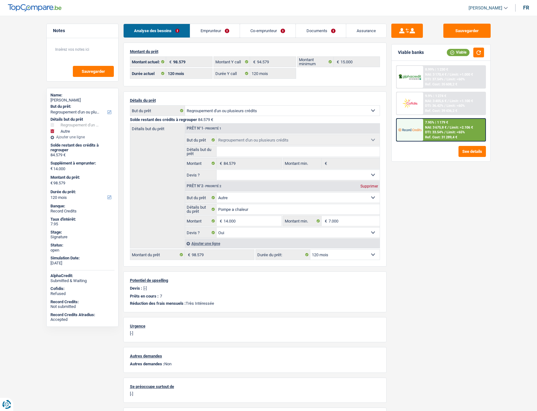
select select "120"
select select "refinancing"
select select "other"
select select "yes"
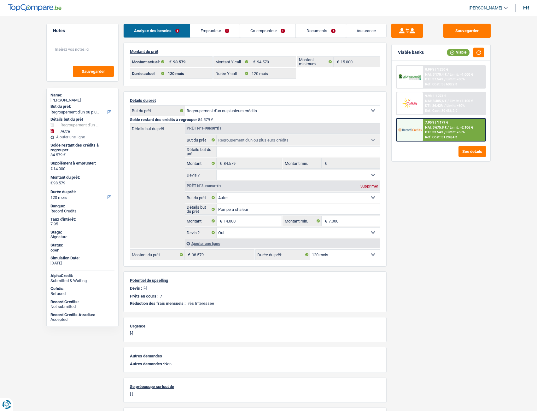
select select "120"
select select "32"
click at [215, 34] on link "Emprunteur" at bounding box center [215, 31] width 50 height 14
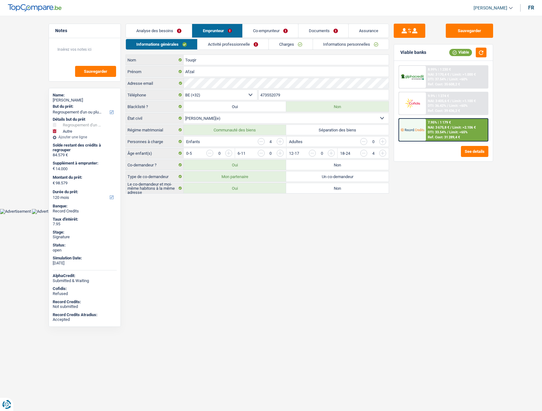
click at [229, 45] on link "Activité professionnelle" at bounding box center [232, 44] width 71 height 10
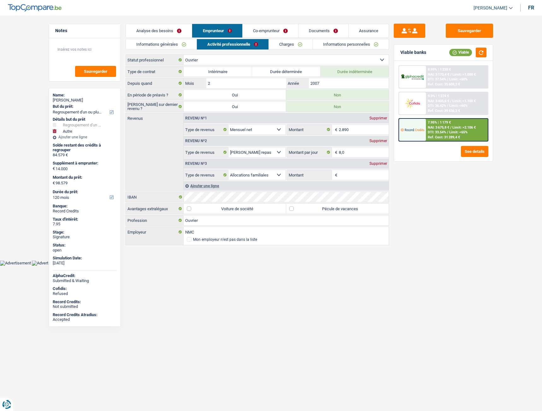
click at [178, 28] on link "Analyse des besoins" at bounding box center [159, 31] width 66 height 14
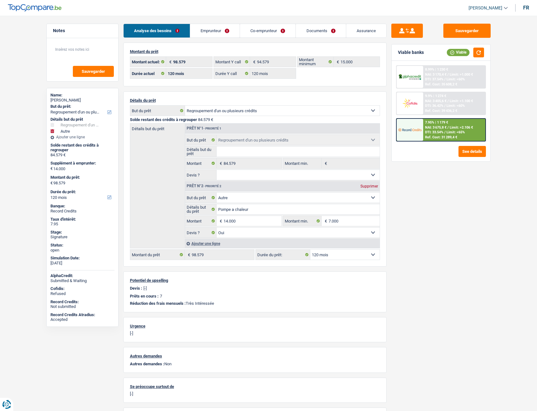
click at [244, 37] on link "Co-emprunteur" at bounding box center [268, 31] width 56 height 14
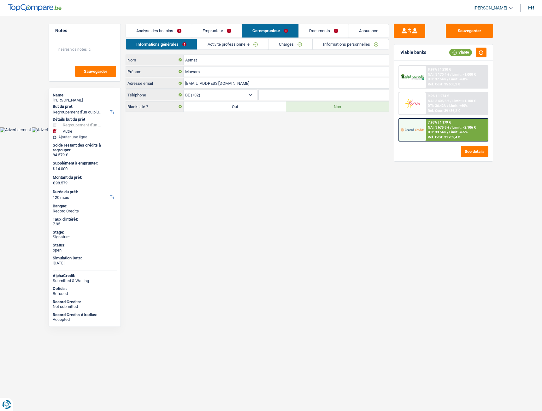
click at [322, 31] on link "Documents" at bounding box center [324, 31] width 50 height 14
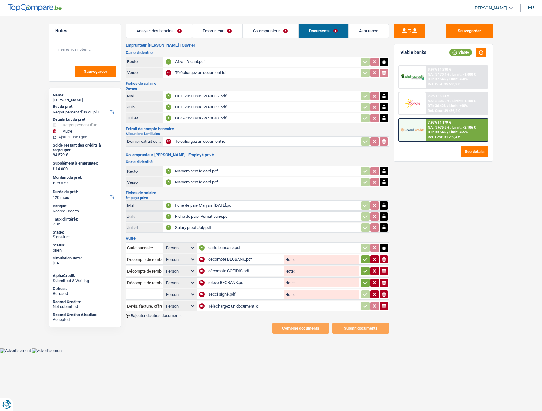
click at [185, 97] on div "DOC-20250802-WA0036..pdf" at bounding box center [267, 95] width 184 height 9
click at [184, 107] on div "DOC-20250806-WA0039..pdf" at bounding box center [267, 107] width 184 height 9
click at [197, 204] on div "fiche de paie Maryam [DATE].pdf" at bounding box center [267, 205] width 184 height 9
click at [41, 6] on img at bounding box center [35, 8] width 54 height 8
